Goal: Task Accomplishment & Management: Manage account settings

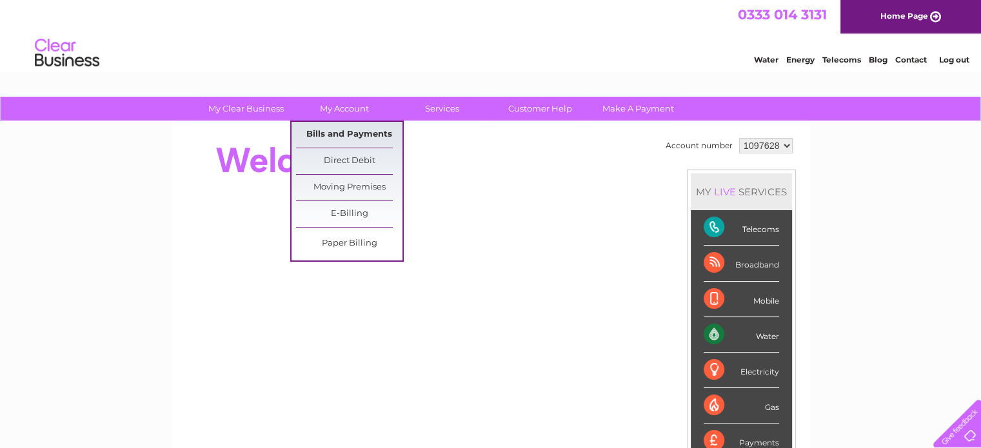
click at [372, 137] on link "Bills and Payments" at bounding box center [349, 135] width 106 height 26
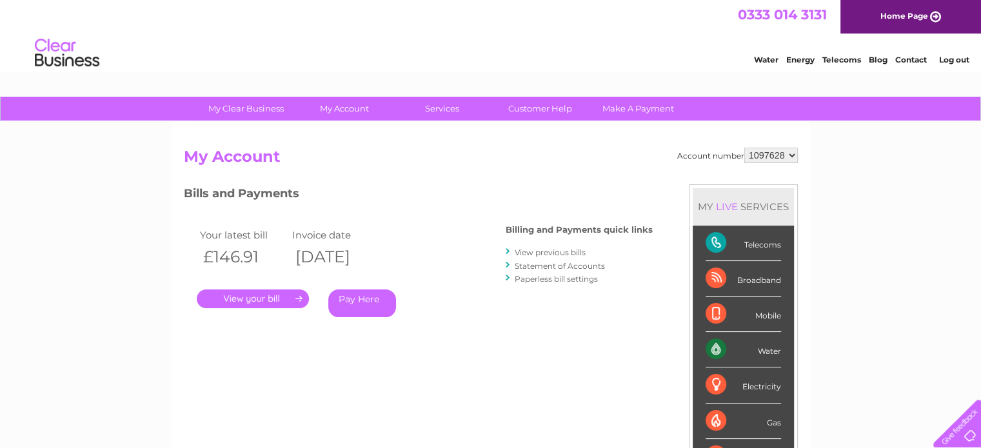
click at [278, 290] on link "." at bounding box center [253, 299] width 112 height 19
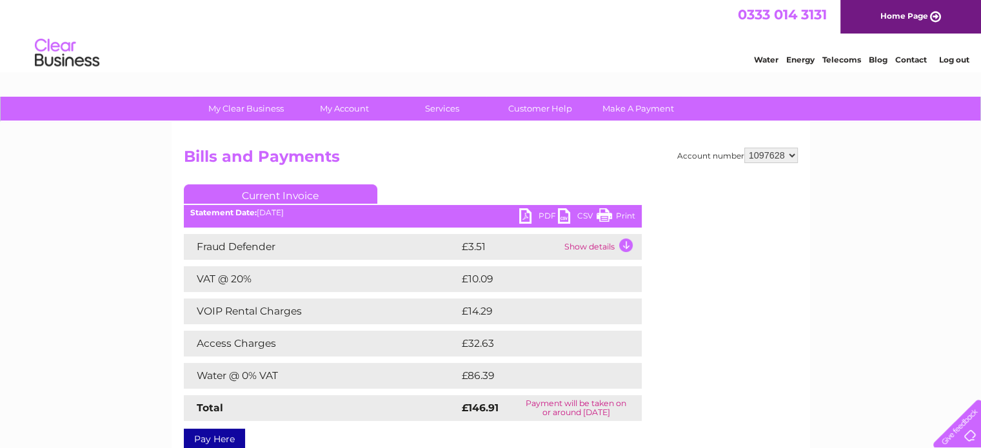
click at [531, 216] on link "PDF" at bounding box center [538, 217] width 39 height 19
